Goal: Transaction & Acquisition: Purchase product/service

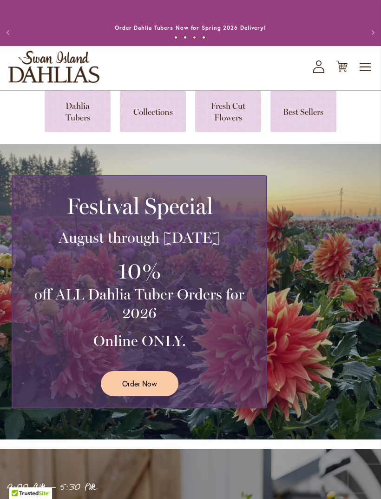
click at [163, 391] on link "Order Now" at bounding box center [140, 383] width 78 height 25
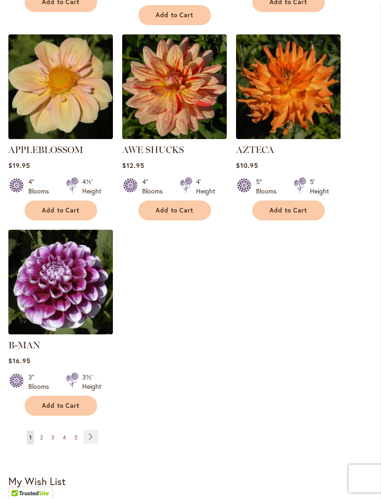
scroll to position [1068, 0]
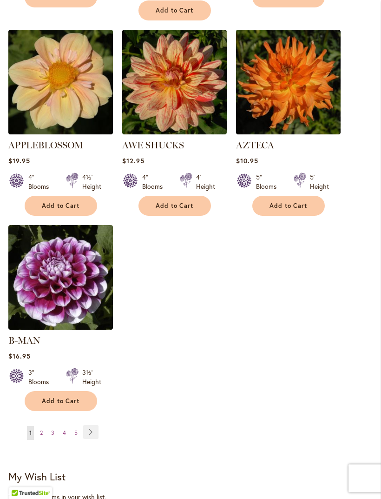
click at [44, 427] on link "Page 2" at bounding box center [41, 433] width 7 height 14
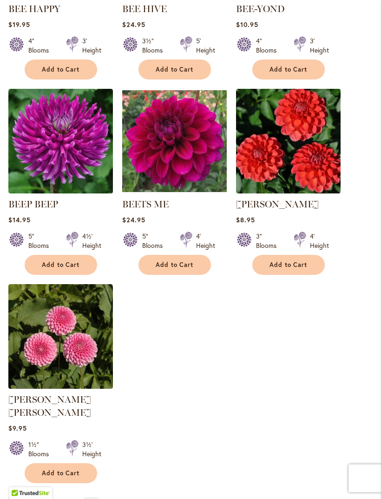
scroll to position [996, 0]
click at [77, 269] on span "Add to Cart" at bounding box center [61, 265] width 38 height 8
click at [170, 275] on button "Add to Cart" at bounding box center [175, 265] width 73 height 20
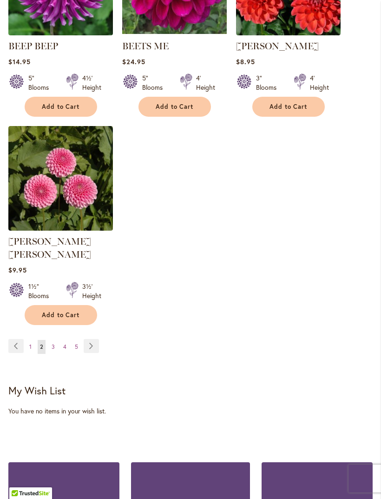
scroll to position [1189, 0]
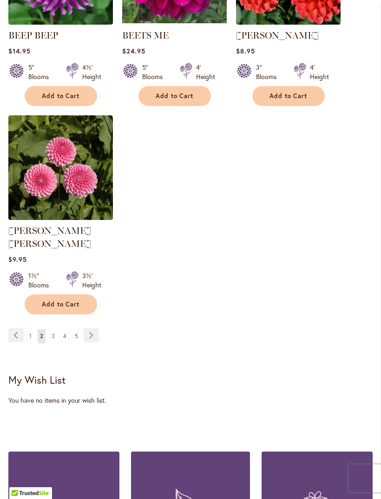
click at [94, 330] on link "Page Next" at bounding box center [91, 336] width 15 height 14
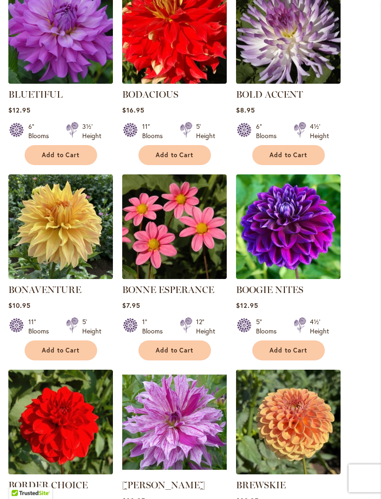
scroll to position [722, 0]
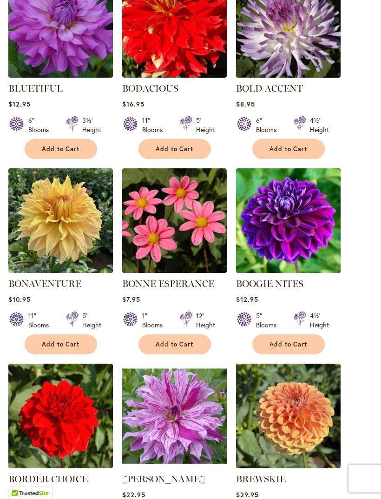
click at [309, 353] on button "Add to Cart" at bounding box center [288, 344] width 73 height 20
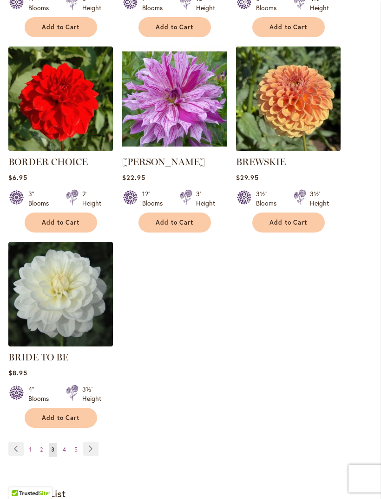
scroll to position [1086, 0]
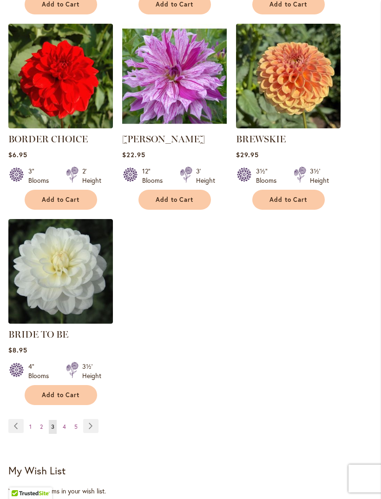
click at [97, 433] on link "Page Next" at bounding box center [90, 426] width 15 height 14
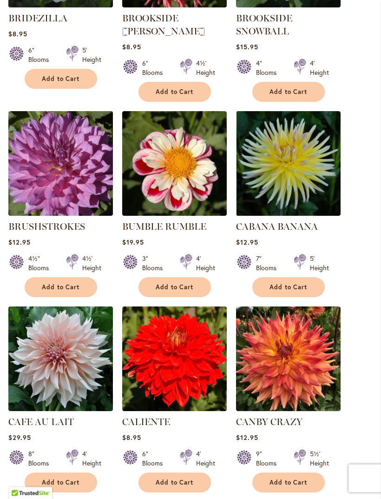
scroll to position [444, 0]
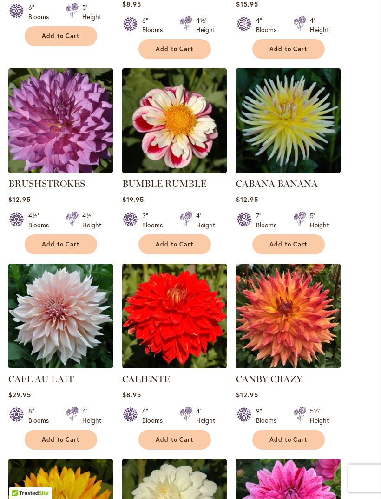
click at [76, 249] on span "Add to Cart" at bounding box center [61, 245] width 38 height 8
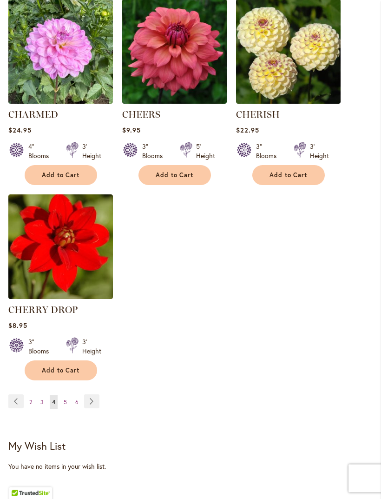
scroll to position [1123, 0]
click at [95, 408] on link "Page Next" at bounding box center [91, 401] width 15 height 14
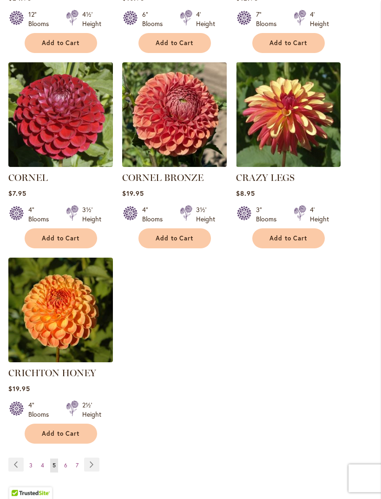
scroll to position [1081, 0]
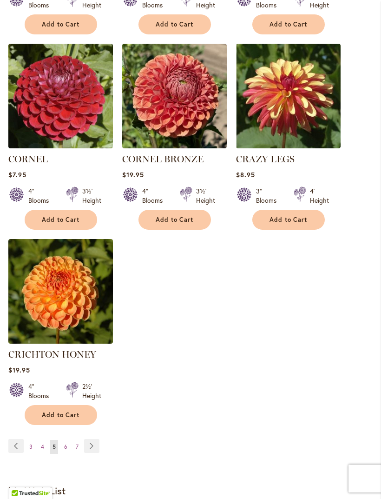
click at [94, 439] on link "Page Next" at bounding box center [91, 446] width 15 height 14
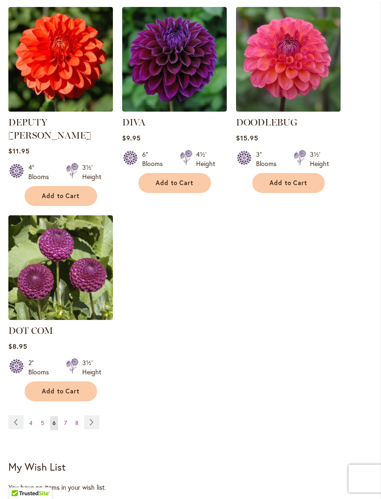
scroll to position [1115, 0]
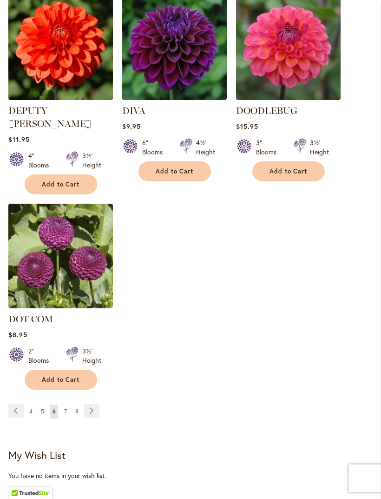
click at [92, 404] on link "Page Next" at bounding box center [91, 411] width 15 height 14
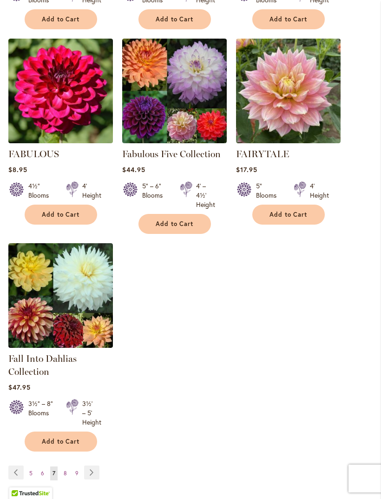
scroll to position [1076, 0]
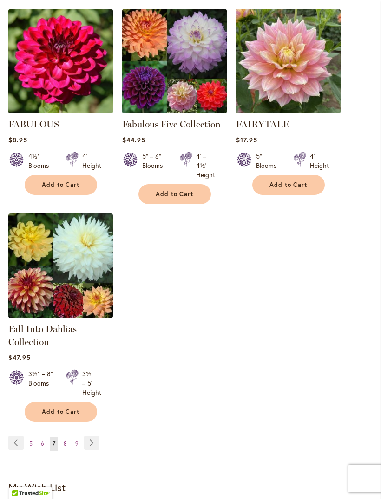
click at [95, 449] on link "Page Next" at bounding box center [91, 443] width 15 height 14
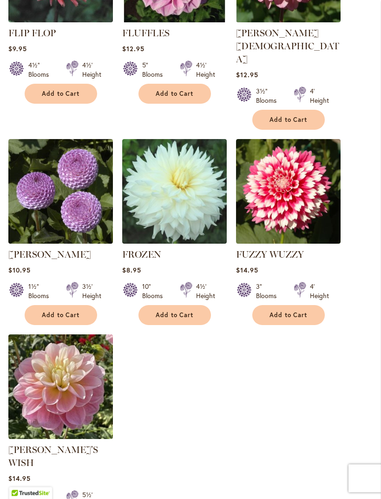
scroll to position [1022, 0]
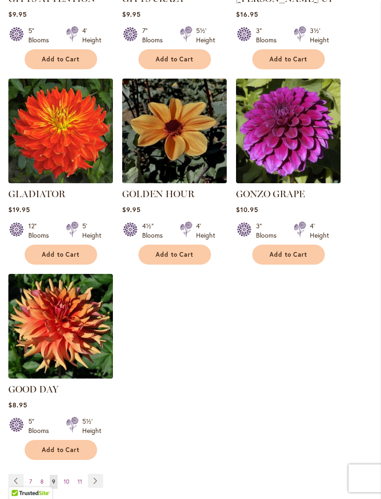
scroll to position [1058, 0]
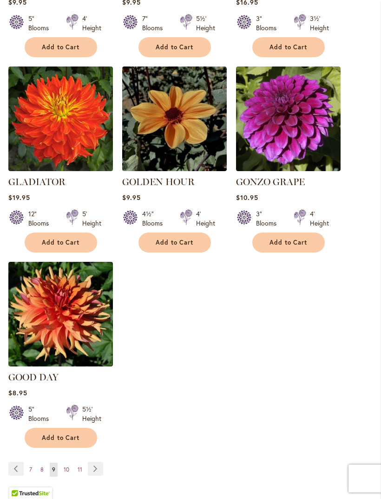
click at [99, 462] on link "Page Next" at bounding box center [95, 469] width 15 height 14
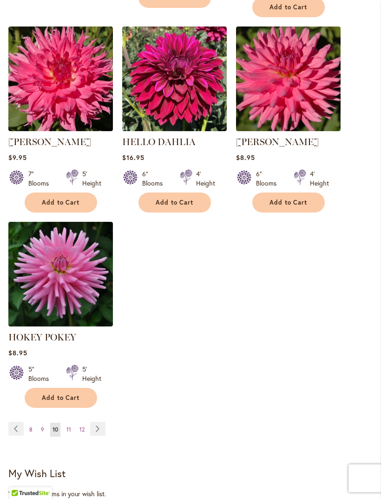
scroll to position [1094, 0]
click at [102, 436] on link "Page Next" at bounding box center [97, 429] width 15 height 14
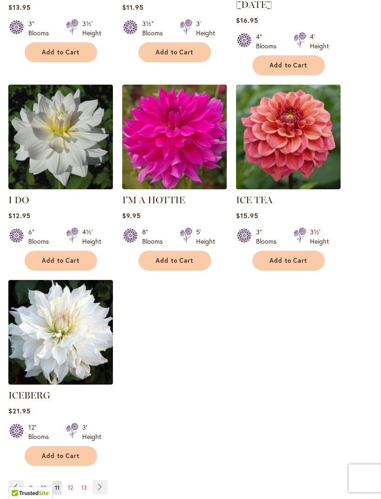
scroll to position [1027, 0]
click at [103, 482] on link "Page Next" at bounding box center [100, 487] width 15 height 14
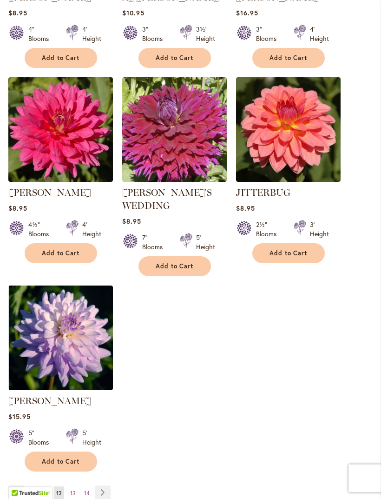
scroll to position [1030, 0]
click at [104, 485] on link "Page Next" at bounding box center [102, 492] width 15 height 14
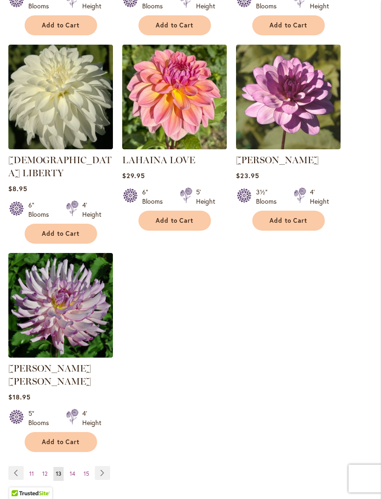
scroll to position [1042, 0]
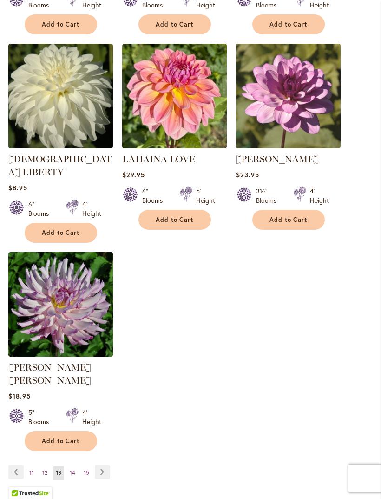
click at [73, 437] on span "Add to Cart" at bounding box center [61, 441] width 38 height 8
click at [108, 465] on link "Page Next" at bounding box center [102, 472] width 15 height 14
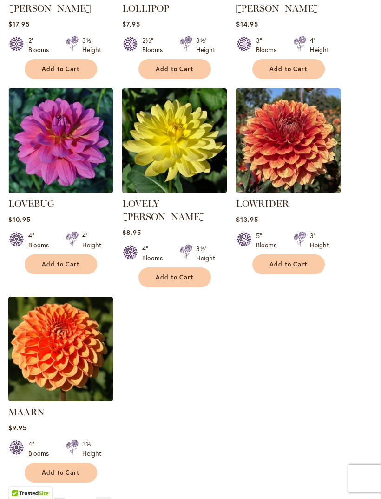
scroll to position [1010, 0]
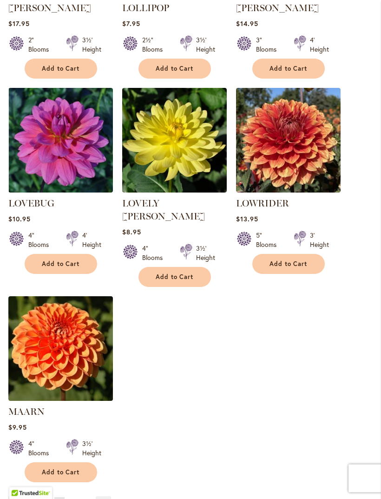
click at [106, 497] on link "Page Next" at bounding box center [103, 504] width 15 height 14
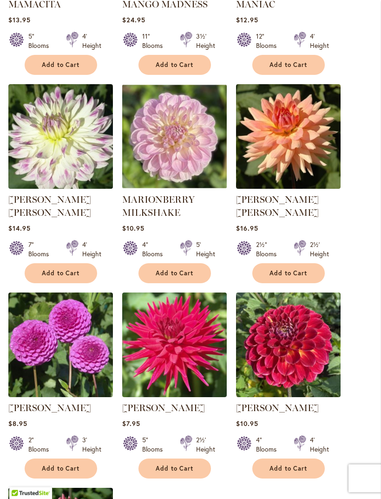
scroll to position [806, 0]
click at [76, 272] on span "Add to Cart" at bounding box center [61, 273] width 38 height 8
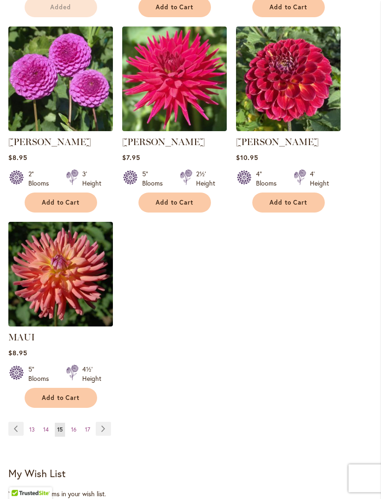
scroll to position [1078, 0]
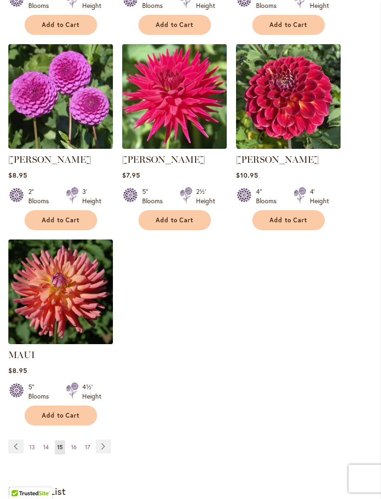
click at [107, 425] on div "Add to Cart" at bounding box center [60, 415] width 105 height 20
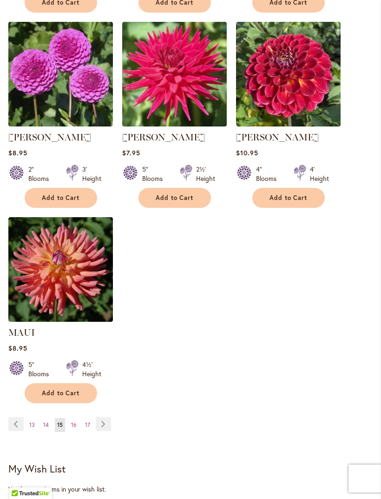
scroll to position [1103, 0]
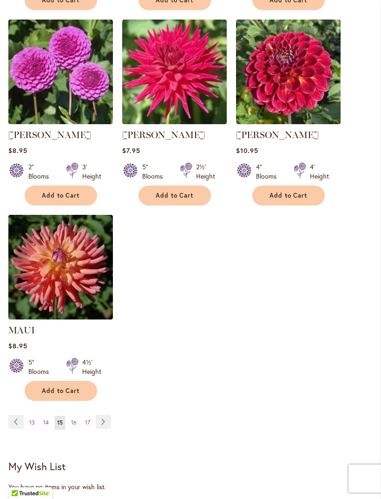
click at [109, 429] on link "Page Next" at bounding box center [103, 422] width 15 height 14
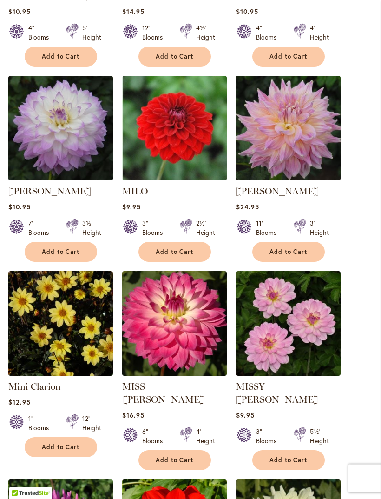
scroll to position [441, 0]
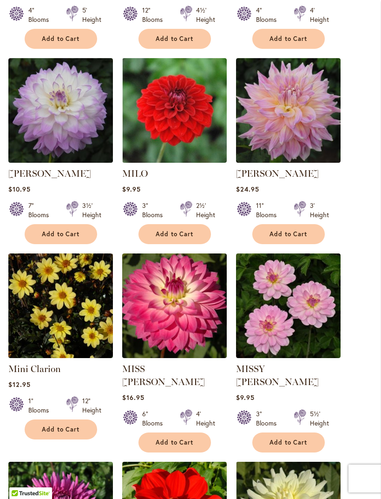
click at [69, 238] on span "Add to Cart" at bounding box center [61, 234] width 38 height 8
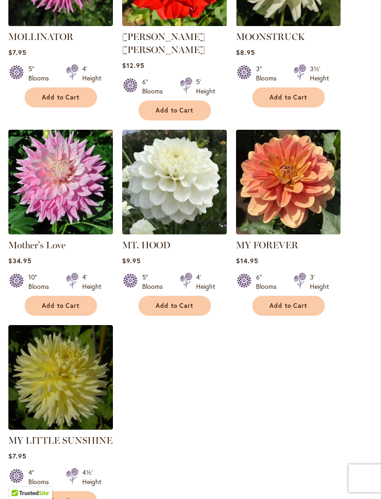
scroll to position [1006, 0]
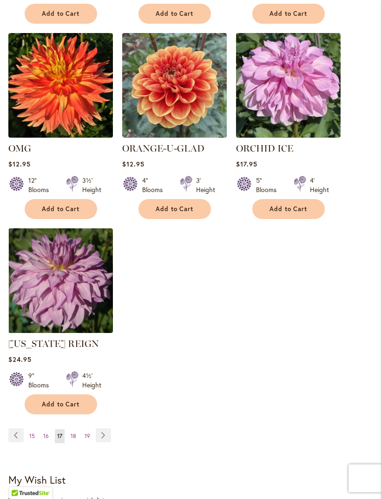
scroll to position [1052, 0]
click at [108, 442] on link "Page Next" at bounding box center [103, 435] width 15 height 14
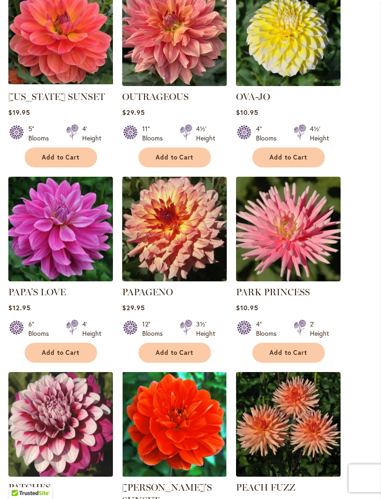
scroll to position [323, 0]
click at [74, 357] on span "Add to Cart" at bounding box center [61, 353] width 38 height 8
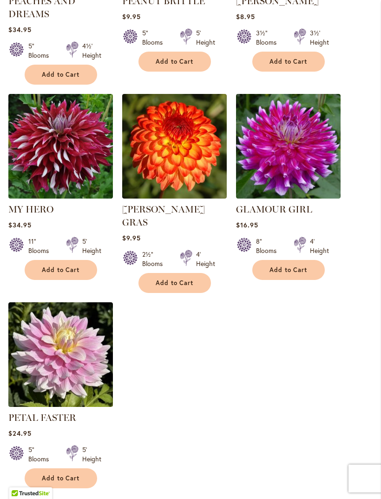
scroll to position [1046, 0]
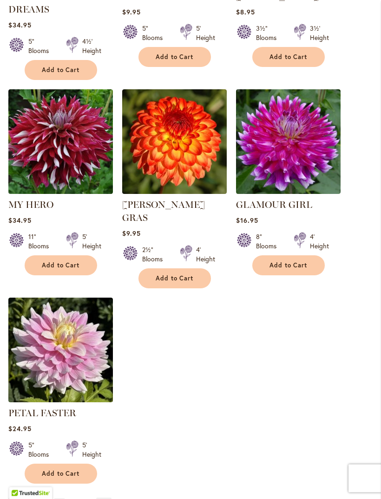
click at [107, 498] on link "Page Next" at bounding box center [103, 505] width 15 height 14
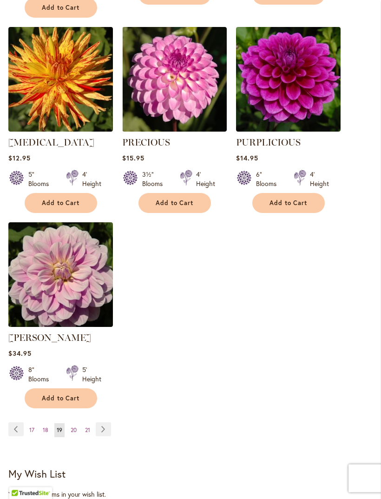
scroll to position [1071, 0]
click at [106, 436] on link "Page Next" at bounding box center [103, 429] width 15 height 14
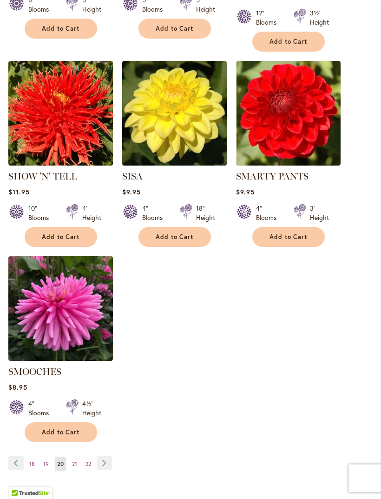
scroll to position [1037, 0]
click at [110, 456] on link "Page Next" at bounding box center [104, 463] width 15 height 14
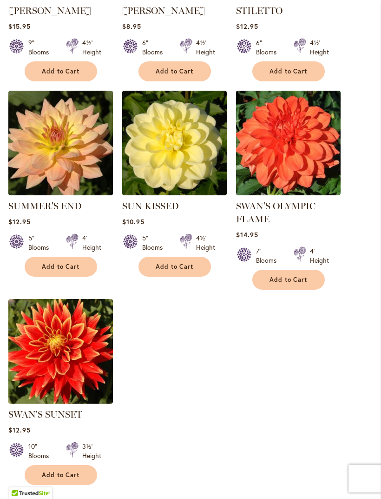
scroll to position [1017, 0]
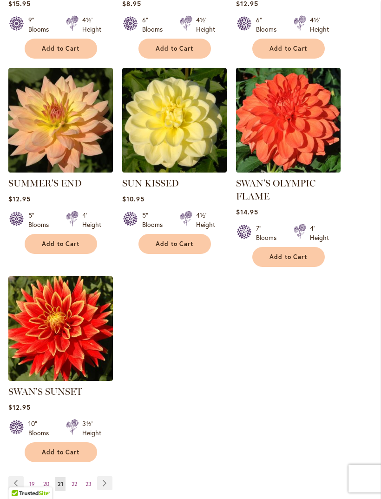
click at [109, 490] on link "Page Next" at bounding box center [104, 483] width 15 height 14
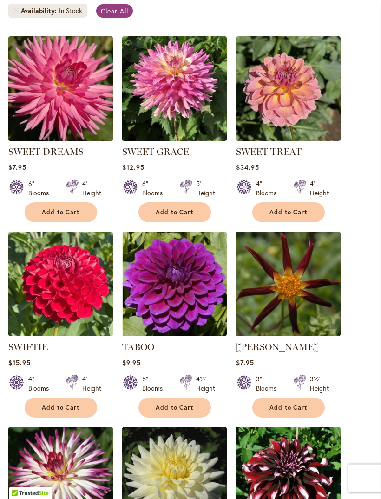
scroll to position [268, 0]
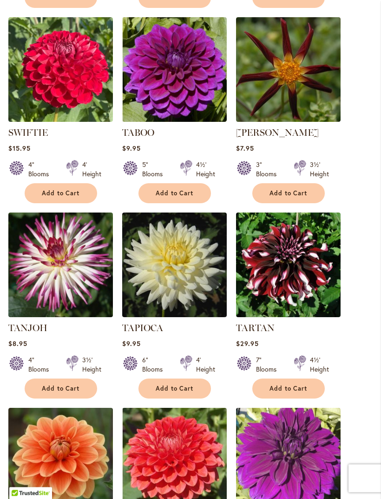
click at [79, 393] on span "Add to Cart" at bounding box center [61, 389] width 38 height 8
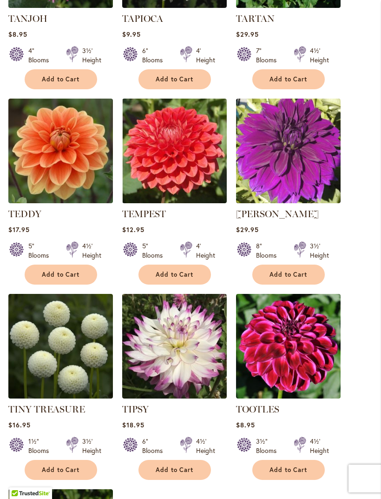
scroll to position [880, 0]
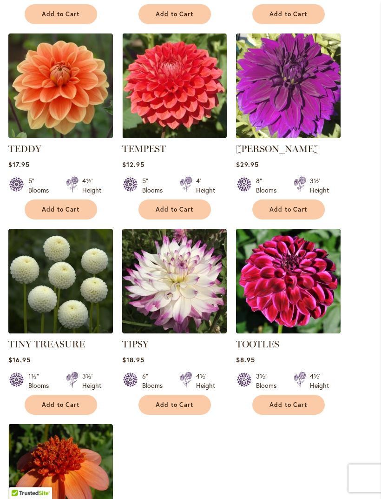
click at [193, 409] on span "Add to Cart" at bounding box center [175, 405] width 38 height 8
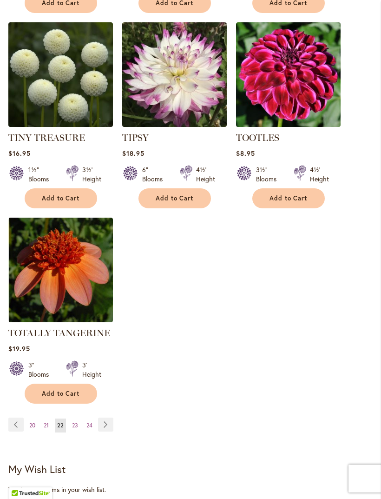
scroll to position [1106, 0]
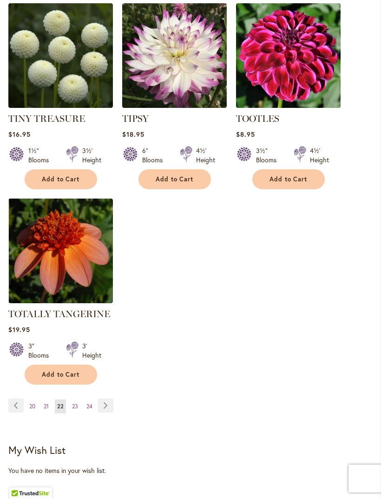
click at [108, 412] on link "Page Next" at bounding box center [105, 405] width 15 height 14
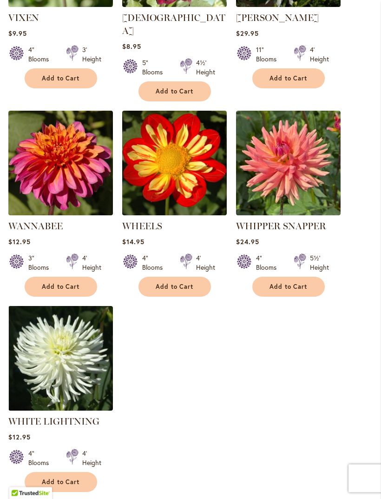
click at [86, 282] on button "Add to Cart" at bounding box center [61, 287] width 73 height 20
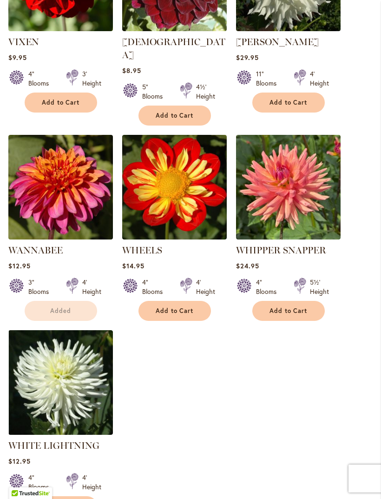
click at [90, 498] on button "Add to Cart" at bounding box center [61, 506] width 73 height 20
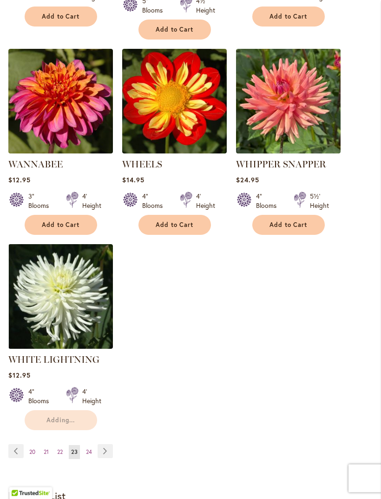
scroll to position [1074, 0]
click at [91, 445] on link "Page 24" at bounding box center [89, 452] width 11 height 14
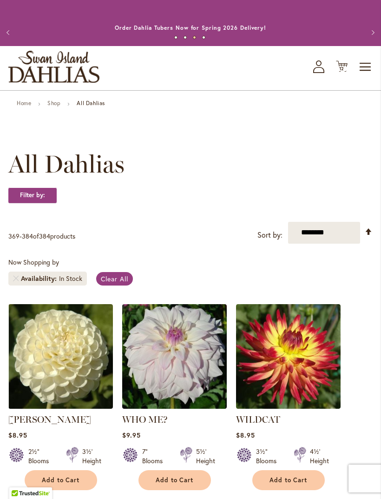
click at [342, 72] on span "12" at bounding box center [342, 69] width 6 height 6
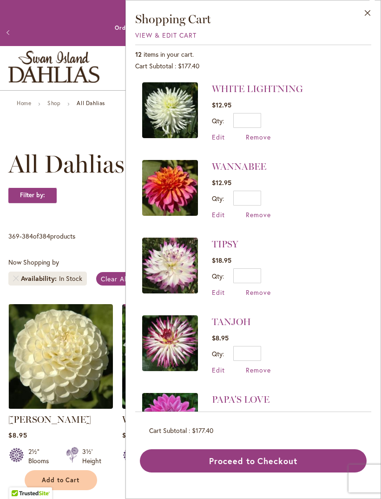
click at [266, 137] on span "Remove" at bounding box center [258, 137] width 25 height 9
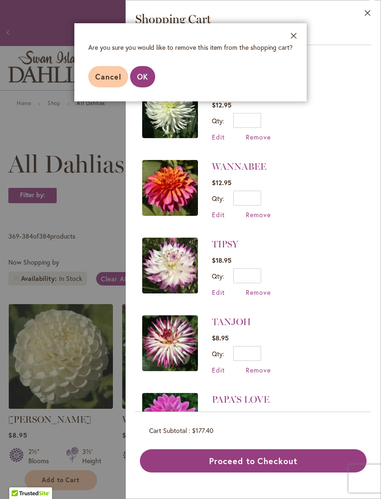
click at [148, 77] on button "OK" at bounding box center [142, 76] width 25 height 21
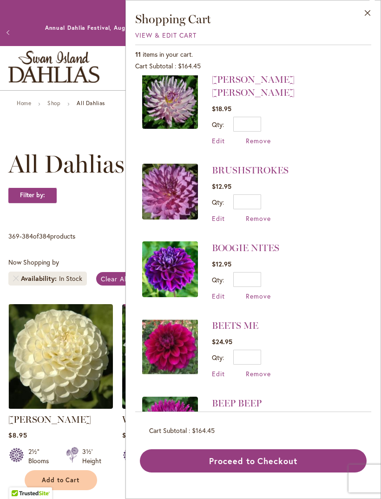
scroll to position [488, 0]
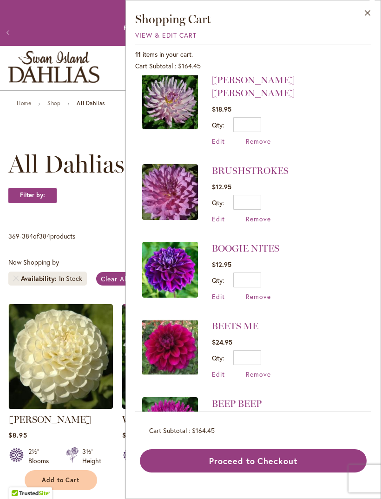
click at [254, 320] on link "BEETS ME" at bounding box center [235, 325] width 46 height 11
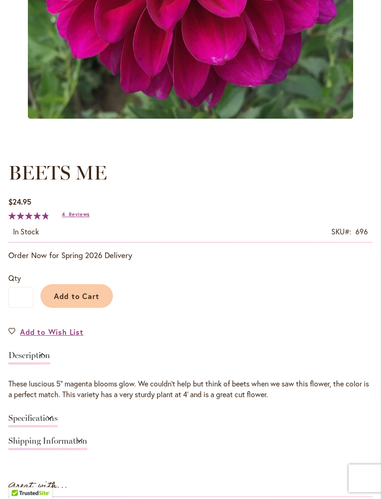
scroll to position [351, 0]
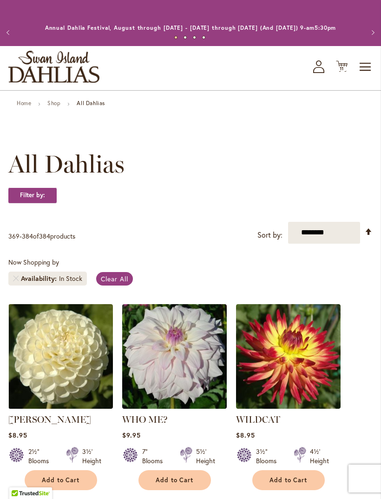
click at [378, 79] on div "Toggle Nav Shop All Shop Dahlia Tubers Collections Fresh Cut Dahlias Gardening …" at bounding box center [190, 68] width 381 height 44
click at [368, 72] on span "Toggle Nav" at bounding box center [366, 67] width 14 height 19
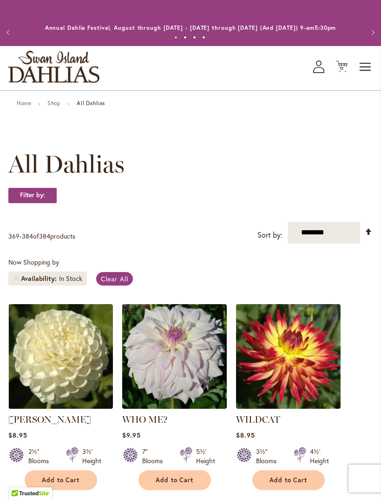
click at [368, 108] on div "Home Shop All Dahlias" at bounding box center [190, 104] width 365 height 8
click at [347, 72] on icon "Cart .cls-1 { fill: #231f20; }" at bounding box center [342, 66] width 12 height 12
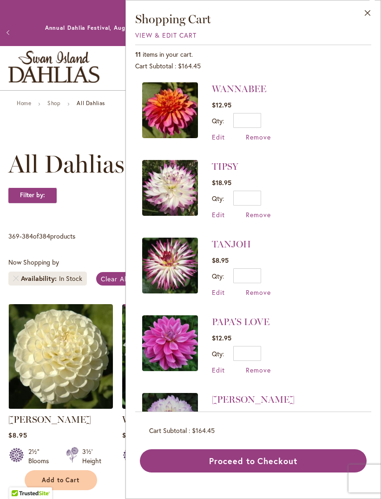
click at [237, 89] on link "WANNABEE" at bounding box center [239, 88] width 54 height 11
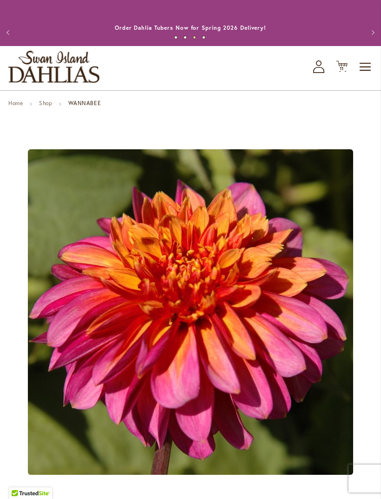
click at [341, 73] on span "Cart .cls-1 { fill: #231f20; }" at bounding box center [342, 66] width 12 height 13
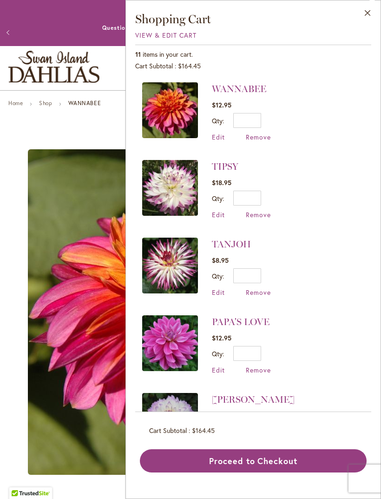
click at [245, 245] on link "TANJOH" at bounding box center [231, 244] width 39 height 11
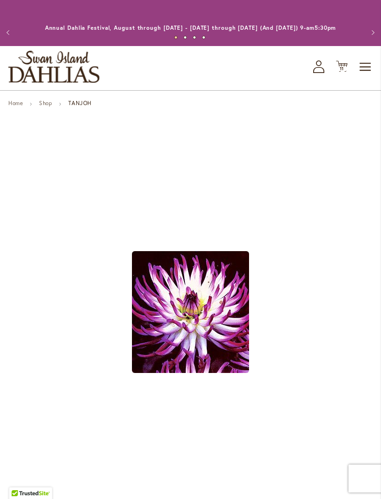
click at [342, 72] on span "11" at bounding box center [342, 69] width 5 height 6
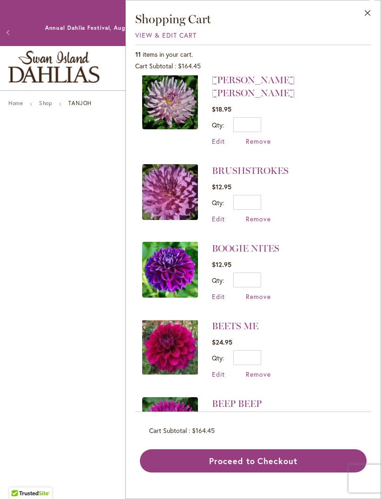
scroll to position [488, 0]
click at [246, 398] on link "BEEP BEEP" at bounding box center [237, 403] width 50 height 11
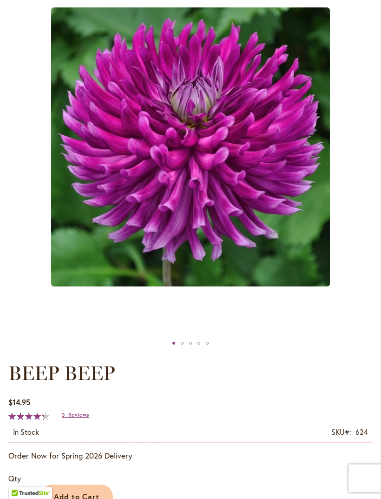
scroll to position [165, 0]
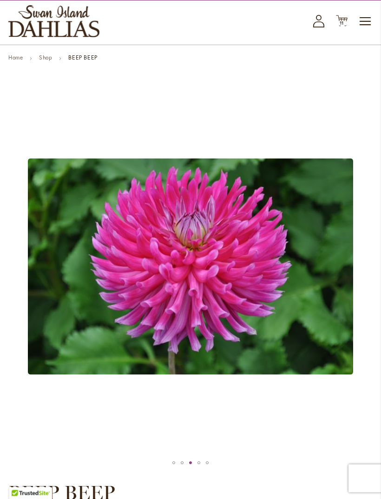
click at [344, 27] on span "11" at bounding box center [342, 23] width 5 height 6
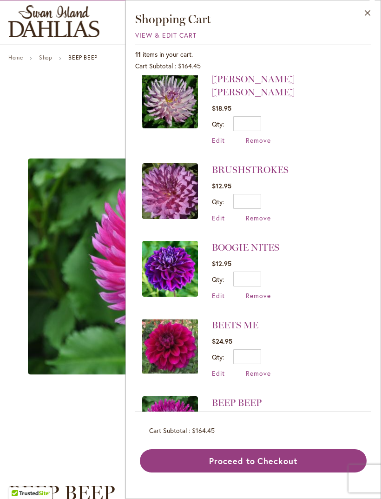
scroll to position [488, 0]
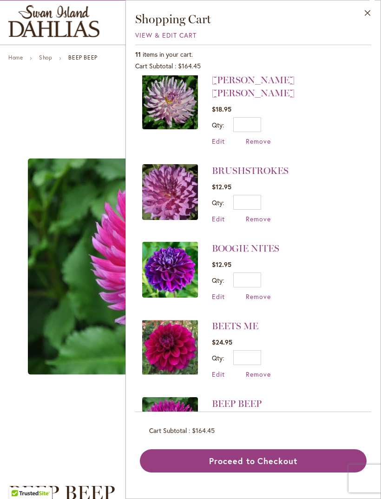
click at [268, 243] on link "BOOGIE NITES" at bounding box center [245, 248] width 67 height 11
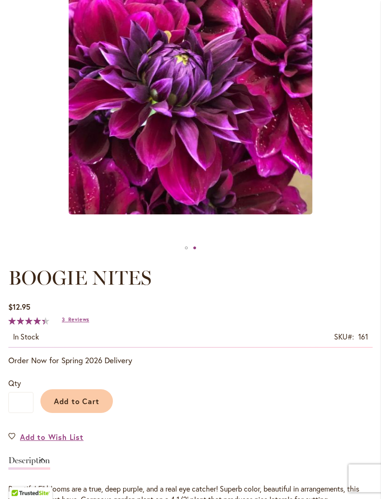
scroll to position [298, 0]
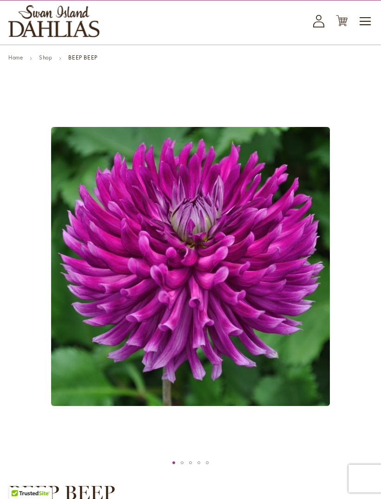
scroll to position [46, 0]
click at [339, 27] on icon at bounding box center [342, 20] width 12 height 11
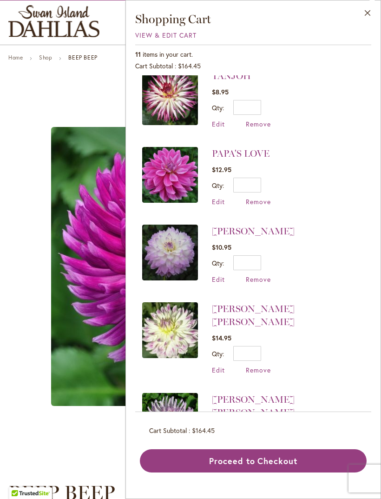
scroll to position [166, 0]
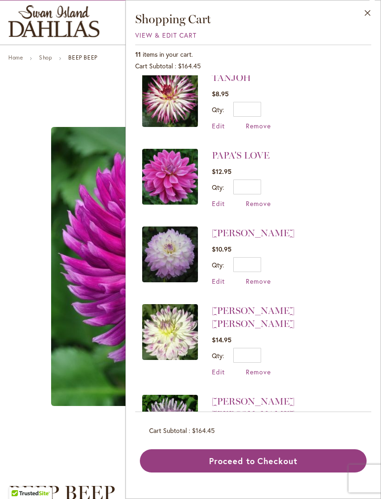
click at [260, 155] on link "PAPA'S LOVE" at bounding box center [241, 155] width 58 height 11
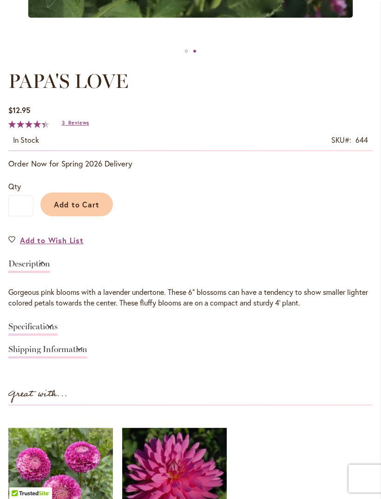
scroll to position [456, 0]
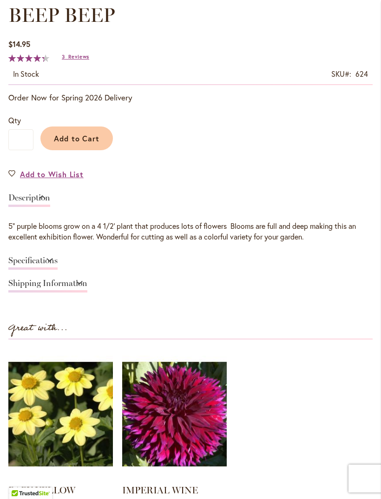
scroll to position [458, 0]
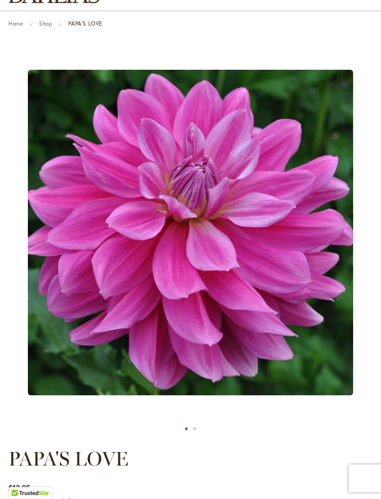
scroll to position [53, 0]
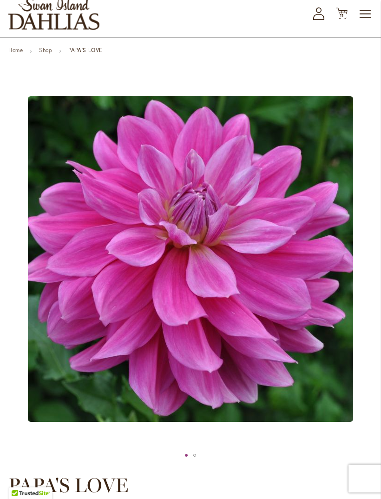
click at [336, 19] on icon "Cart .cls-1 { fill: #231f20; }" at bounding box center [342, 13] width 12 height 12
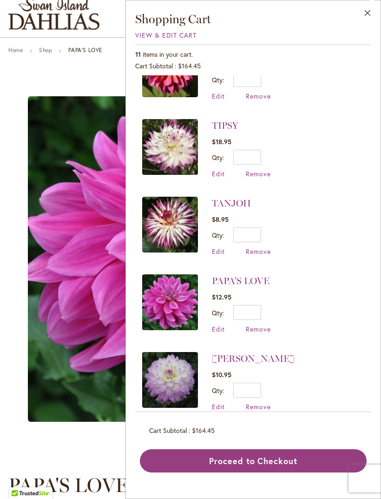
scroll to position [72, 0]
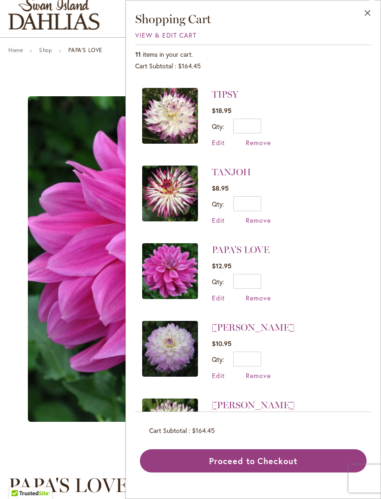
click at [232, 94] on link "TIPSY" at bounding box center [225, 94] width 27 height 11
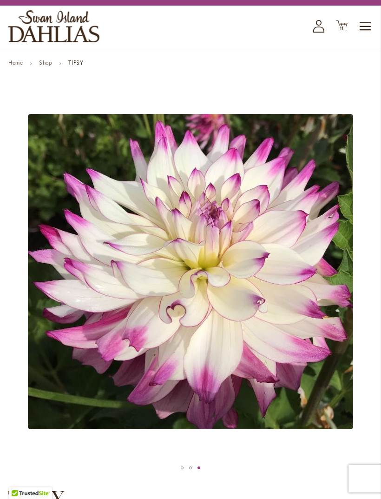
scroll to position [39, 0]
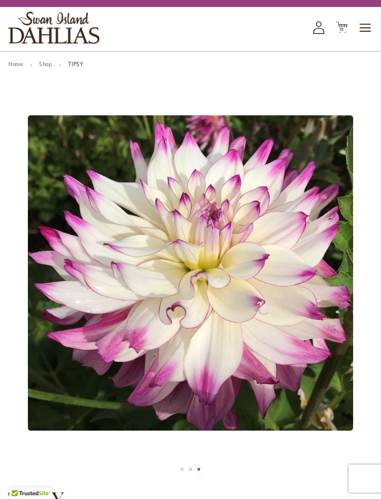
click at [344, 33] on span "11" at bounding box center [342, 30] width 5 height 6
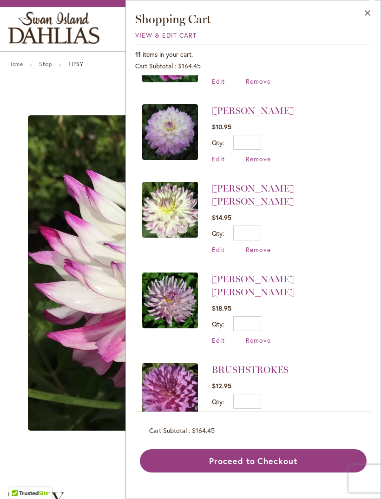
scroll to position [299, 0]
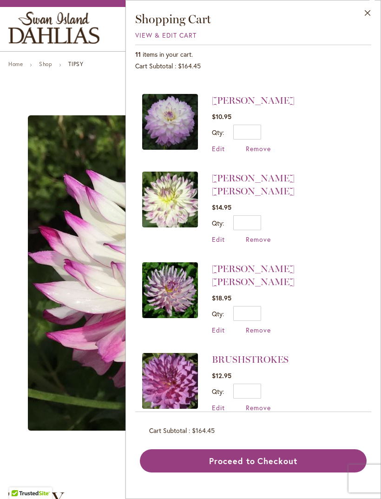
click at [295, 173] on link "[PERSON_NAME] [PERSON_NAME]" at bounding box center [253, 185] width 83 height 24
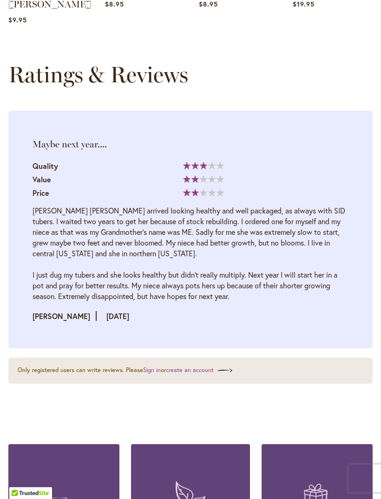
scroll to position [1228, 0]
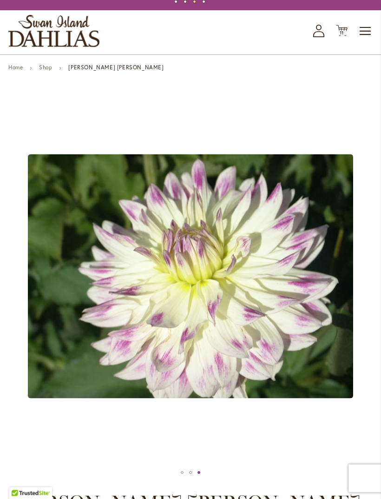
click at [344, 38] on span "Cart .cls-1 { fill: #231f20; }" at bounding box center [342, 31] width 12 height 13
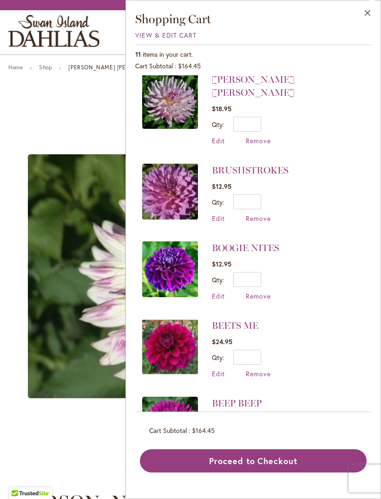
scroll to position [488, 0]
click at [279, 165] on link "BRUSHSTROKES" at bounding box center [250, 170] width 77 height 11
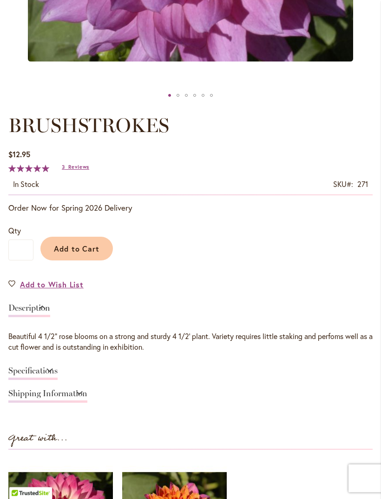
scroll to position [413, 0]
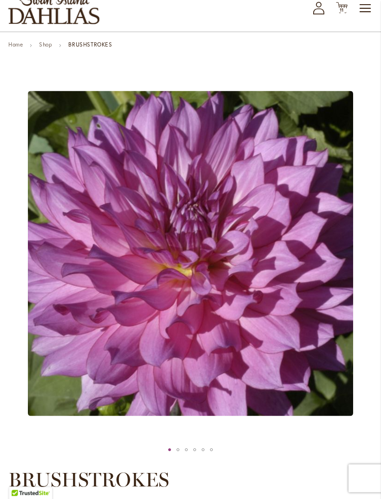
click at [339, 14] on icon "Cart .cls-1 { fill: #231f20; }" at bounding box center [342, 8] width 12 height 12
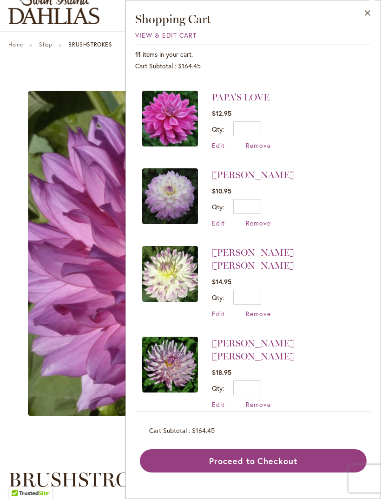
scroll to position [221, 0]
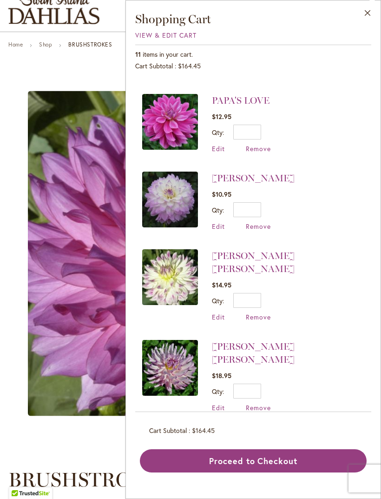
click at [299, 162] on li "MIKAYLA MIRANDA $10.95 Qty * Update Edit Remove" at bounding box center [253, 201] width 222 height 78
click at [291, 180] on link "[PERSON_NAME]" at bounding box center [253, 178] width 83 height 11
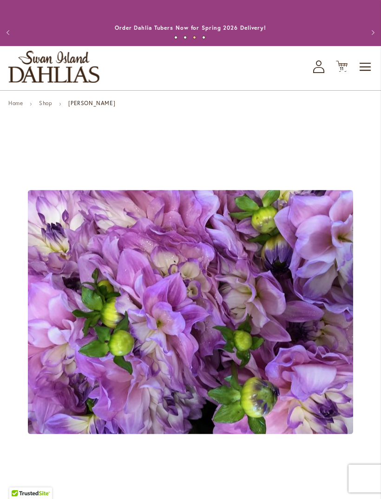
click at [352, 74] on div "Toggle Nav Shop All Shop Dahlia Tubers Collections Fresh Cut Dahlias Gardening …" at bounding box center [190, 68] width 381 height 44
click at [344, 72] on span "11" at bounding box center [342, 69] width 5 height 6
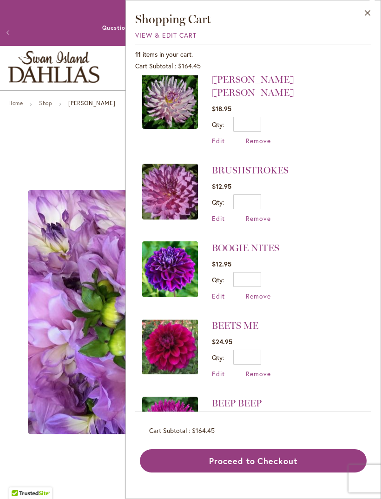
scroll to position [488, 0]
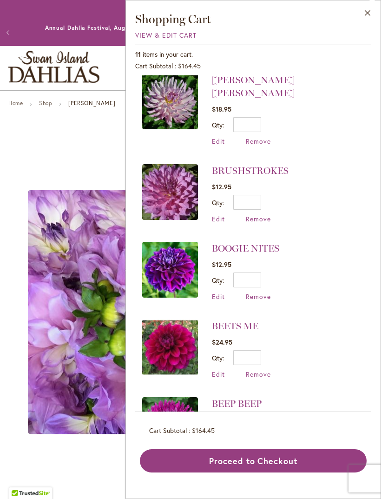
click at [252, 398] on link "BEEP BEEP" at bounding box center [237, 403] width 50 height 11
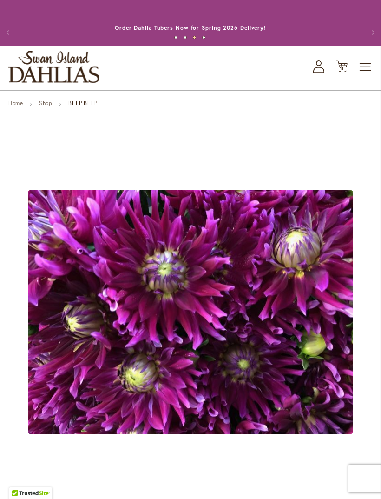
click at [345, 71] on span "11 11 items" at bounding box center [342, 68] width 9 height 5
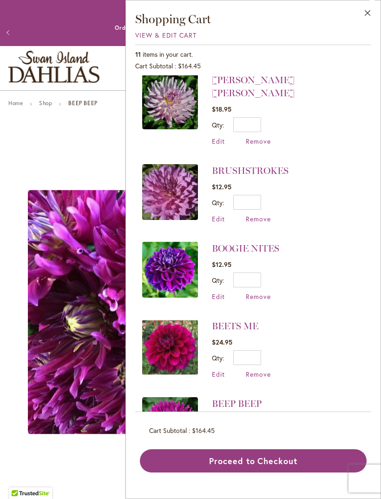
scroll to position [488, 0]
click at [262, 370] on span "Remove" at bounding box center [258, 374] width 25 height 9
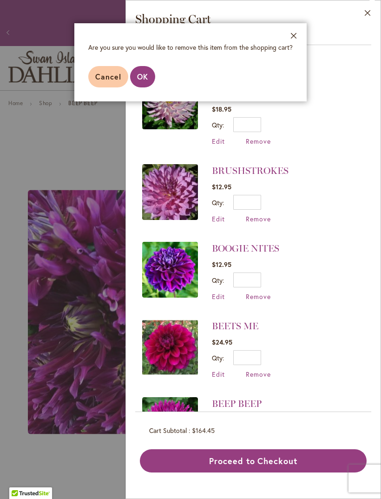
click at [299, 37] on button "Close" at bounding box center [294, 37] width 26 height 29
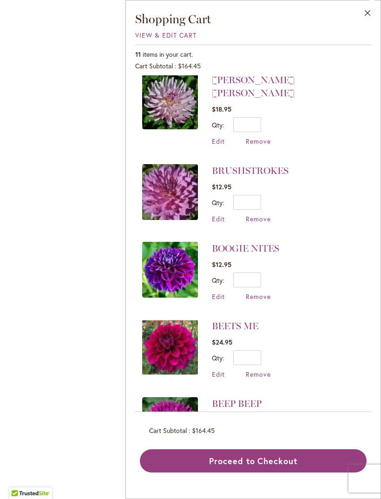
click at [113, 151] on div "BEEP BEEP" at bounding box center [190, 242] width 381 height 485
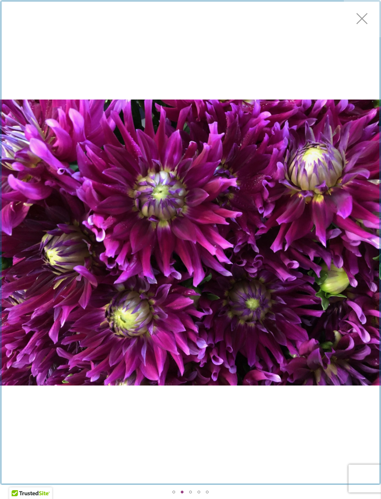
scroll to position [15, 0]
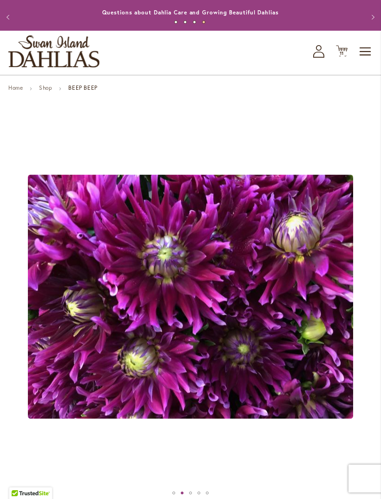
click at [344, 56] on span "11" at bounding box center [342, 53] width 5 height 6
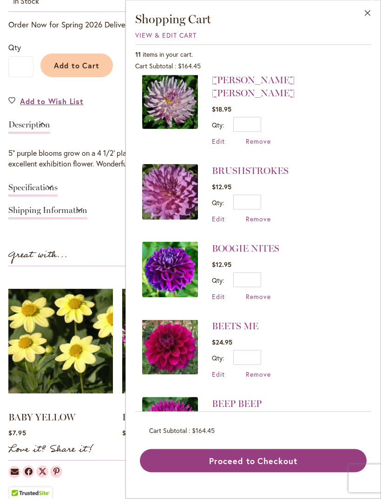
click at [268, 447] on span "Remove" at bounding box center [258, 451] width 25 height 9
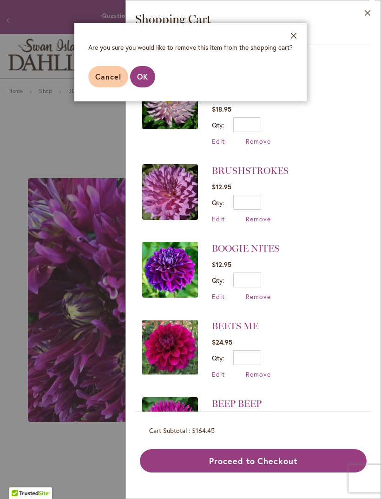
scroll to position [22, 0]
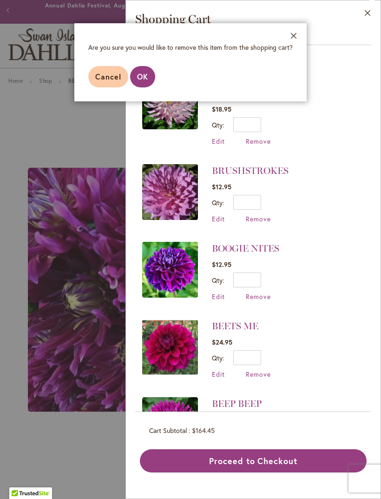
click at [139, 72] on span "OK" at bounding box center [142, 77] width 11 height 10
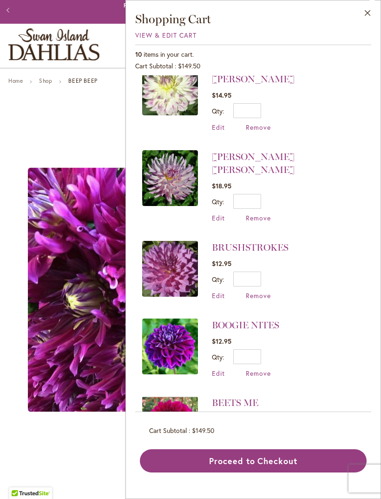
scroll to position [411, 0]
click at [295, 152] on link "[PERSON_NAME] [PERSON_NAME]" at bounding box center [253, 164] width 83 height 24
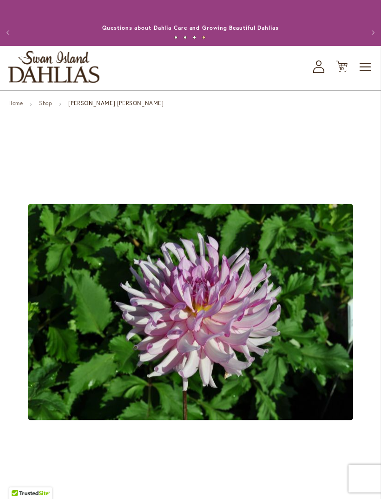
click at [366, 76] on span "Toggle Nav" at bounding box center [366, 67] width 14 height 19
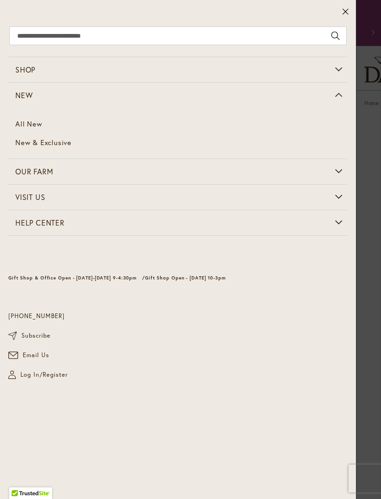
click at [69, 141] on span "New & Exclusive" at bounding box center [43, 142] width 56 height 9
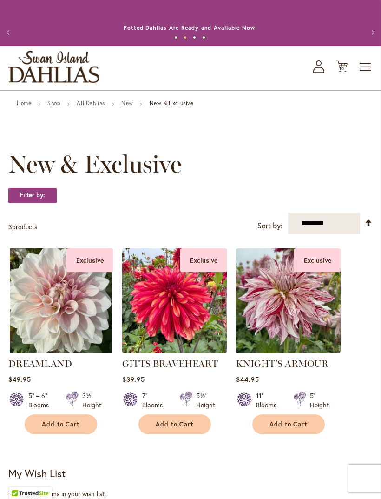
click at [342, 72] on span "10" at bounding box center [342, 69] width 6 height 6
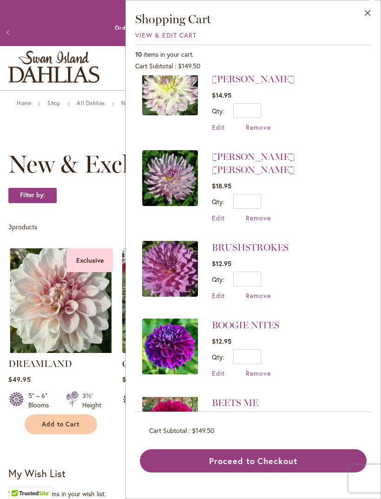
scroll to position [411, 0]
click at [247, 398] on link "BEETS ME" at bounding box center [235, 403] width 46 height 11
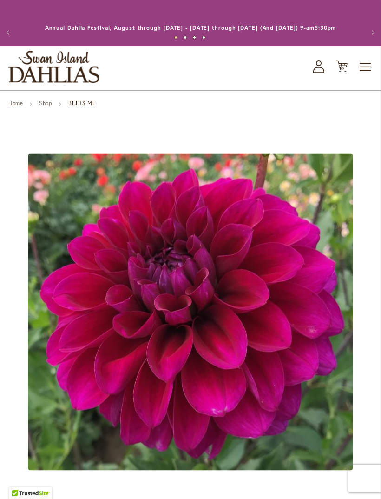
click at [342, 72] on span "10" at bounding box center [342, 69] width 6 height 6
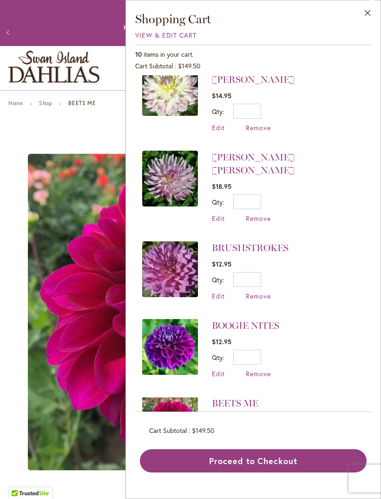
scroll to position [411, 0]
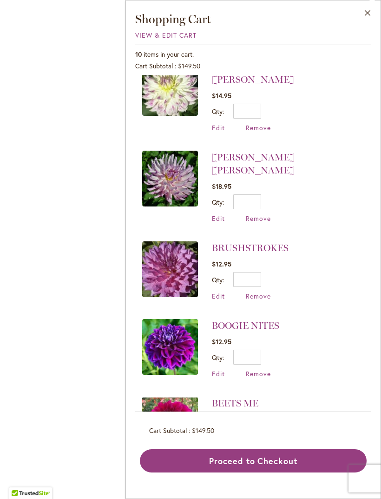
click at [109, 358] on div "BEETS ME" at bounding box center [190, 224] width 381 height 448
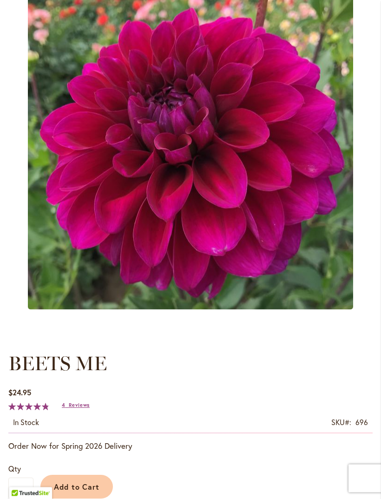
scroll to position [0, 0]
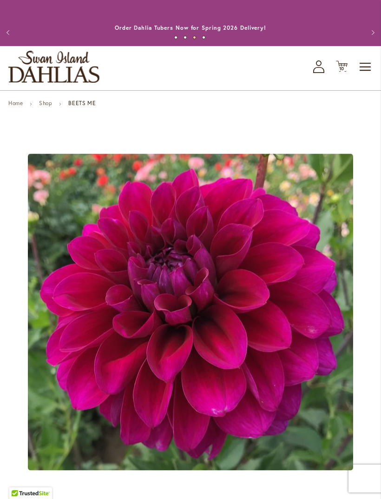
click at [343, 72] on span "10" at bounding box center [342, 69] width 6 height 6
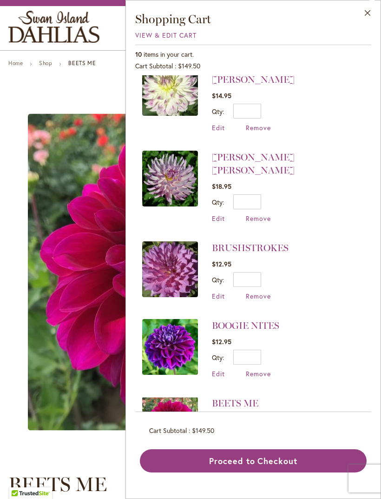
scroll to position [123, 0]
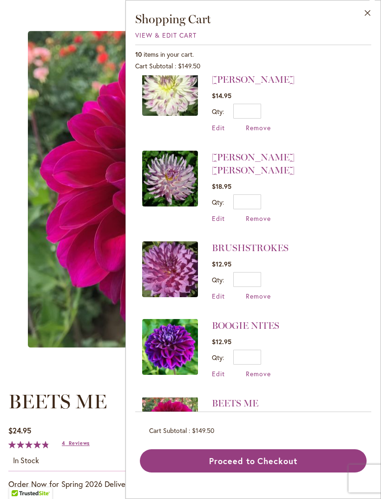
click at [340, 387] on li "BEETS ME $24.95 Qty * Update Edit Remove" at bounding box center [253, 426] width 222 height 78
click at [270, 447] on span "Remove" at bounding box center [258, 451] width 25 height 9
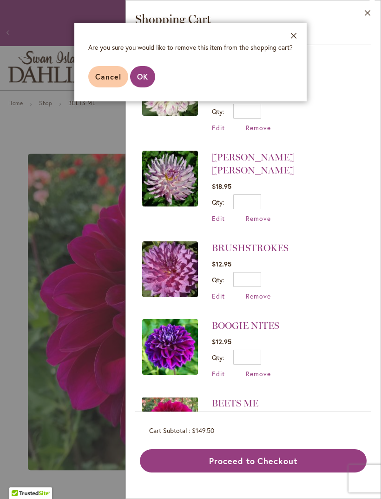
scroll to position [30, 0]
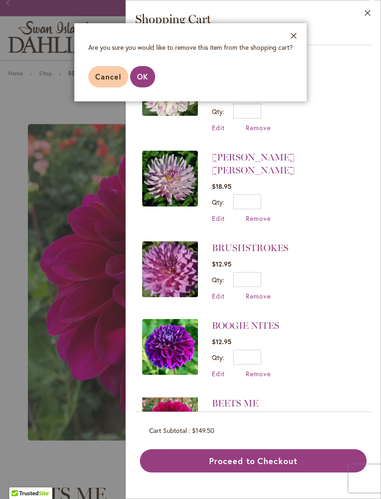
click at [139, 78] on span "OK" at bounding box center [142, 77] width 11 height 10
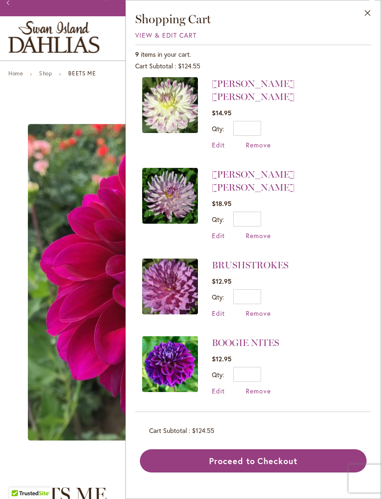
scroll to position [0, 0]
